Goal: Transaction & Acquisition: Purchase product/service

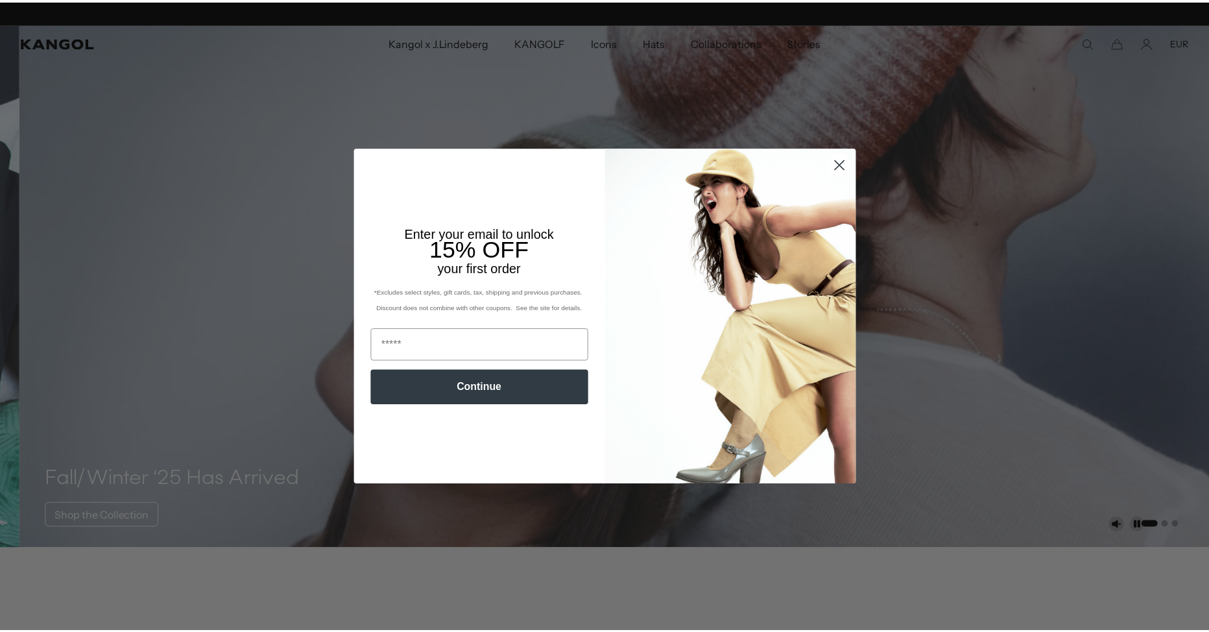
scroll to position [0, 267]
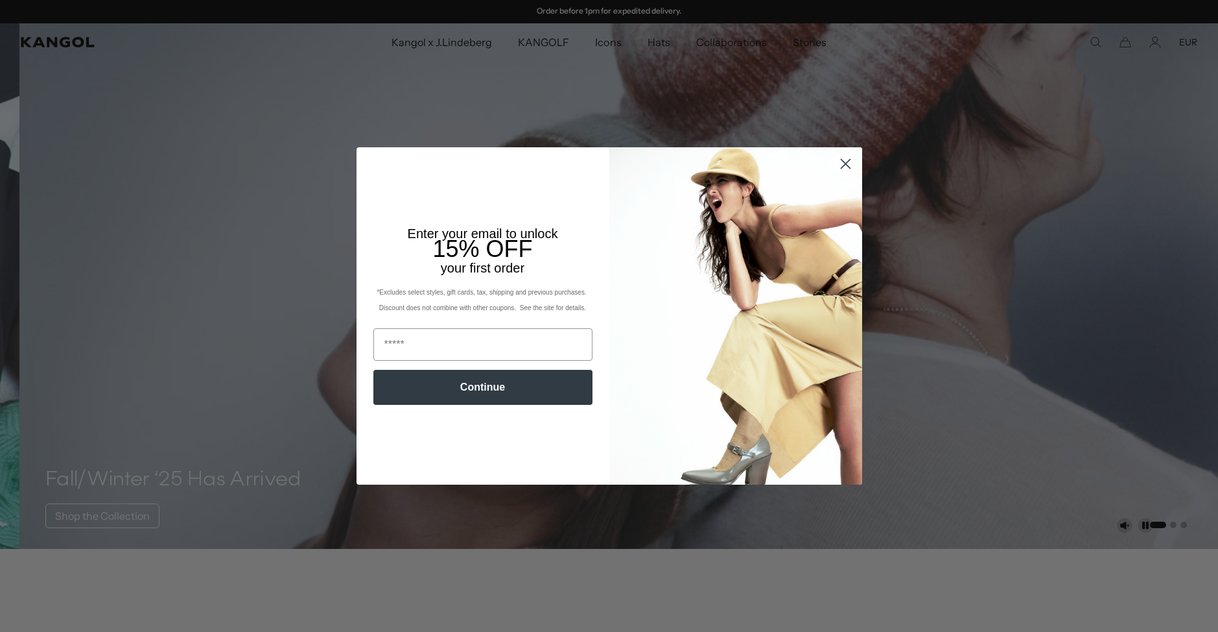
click at [847, 164] on circle "Close dialog" at bounding box center [844, 163] width 21 height 21
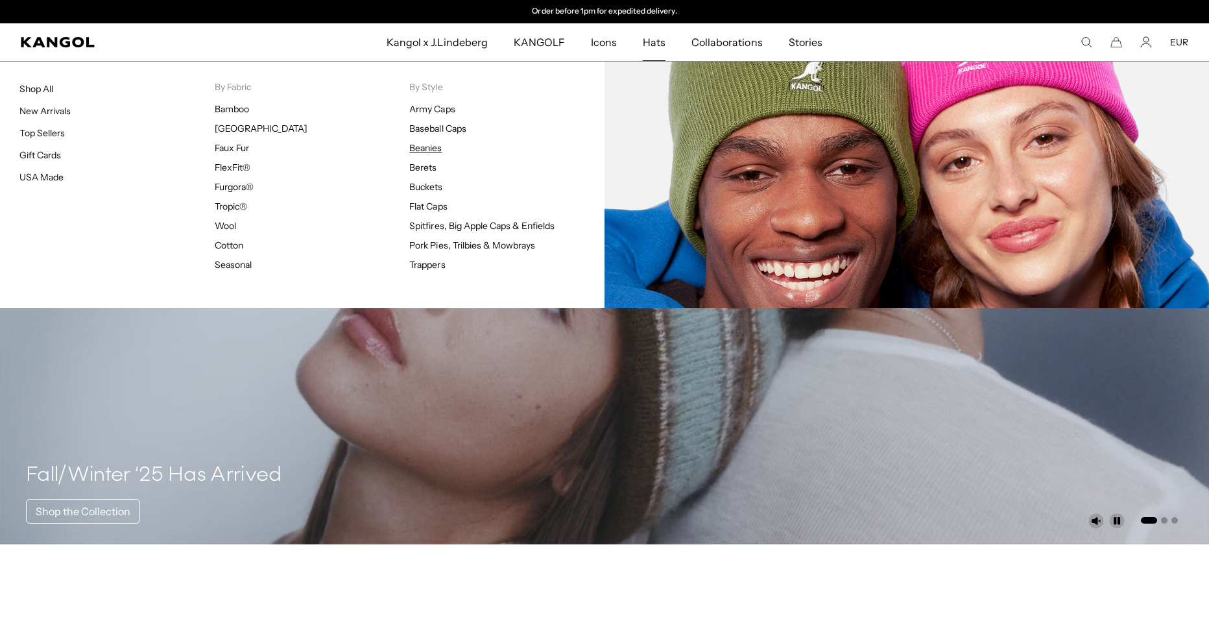
click at [425, 153] on link "Beanies" at bounding box center [425, 148] width 32 height 12
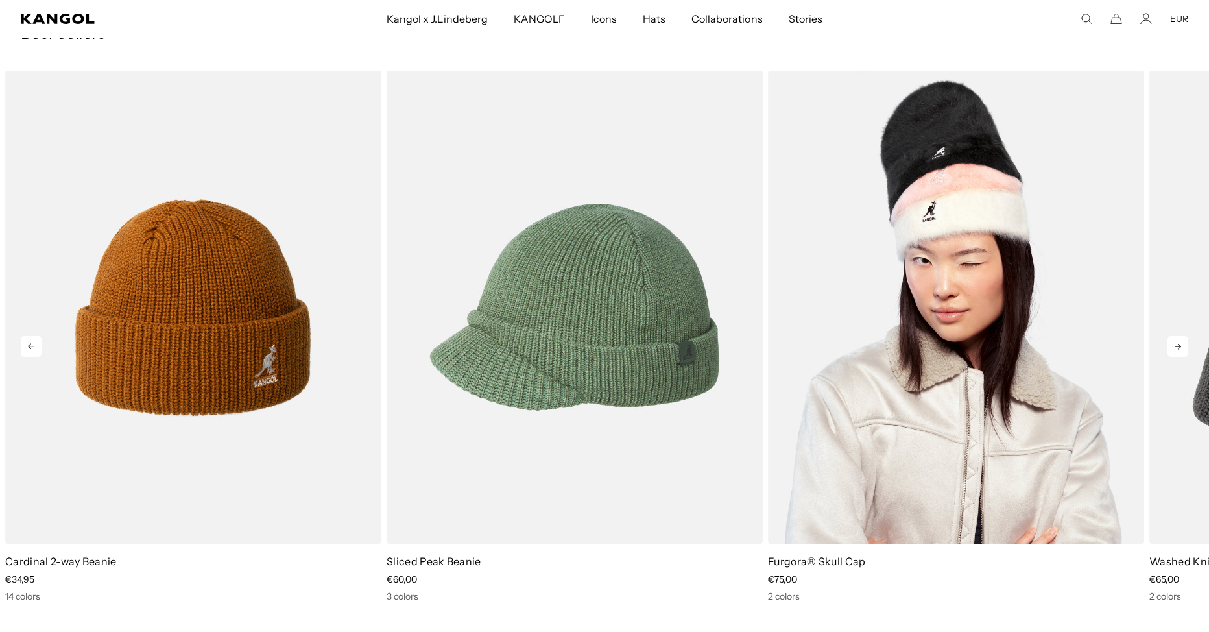
scroll to position [2464, 0]
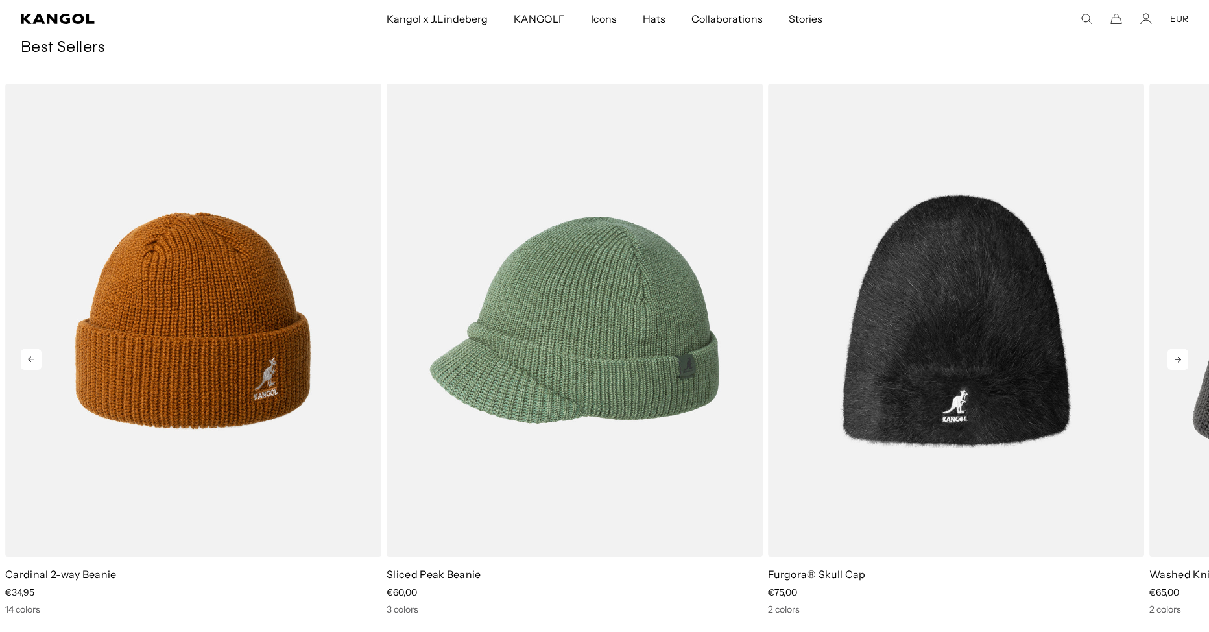
click at [1180, 355] on icon at bounding box center [1177, 359] width 21 height 21
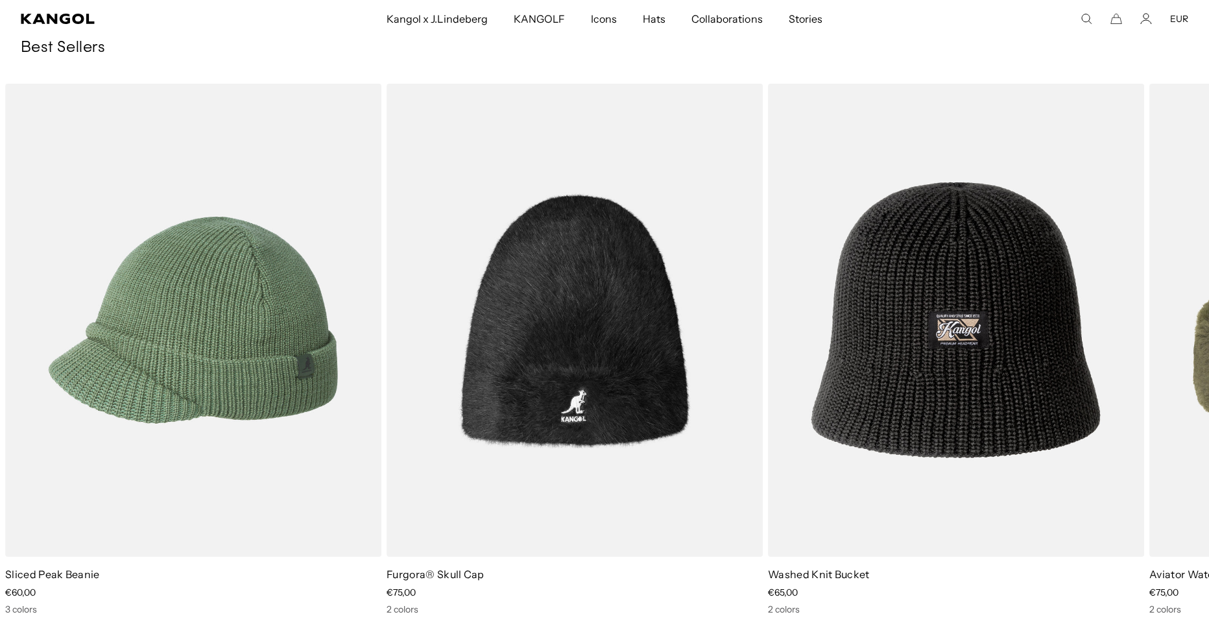
scroll to position [0, 267]
click at [903, 40] on h3 "Best Sellers" at bounding box center [604, 47] width 1167 height 19
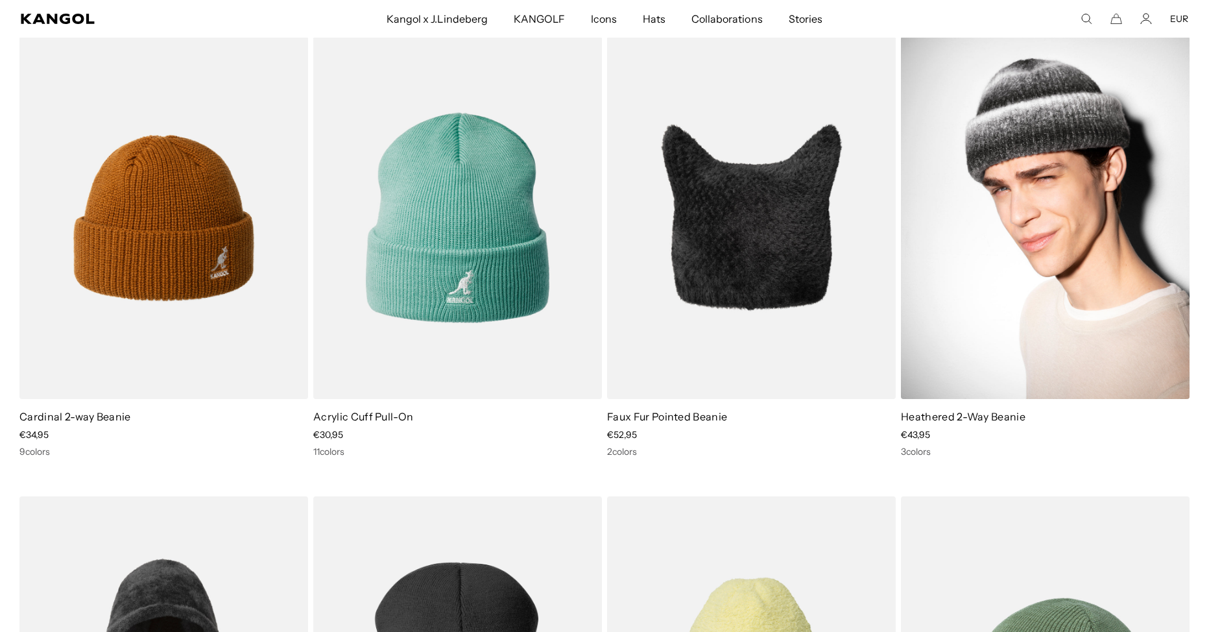
scroll to position [0, 0]
